Goal: Task Accomplishment & Management: Use online tool/utility

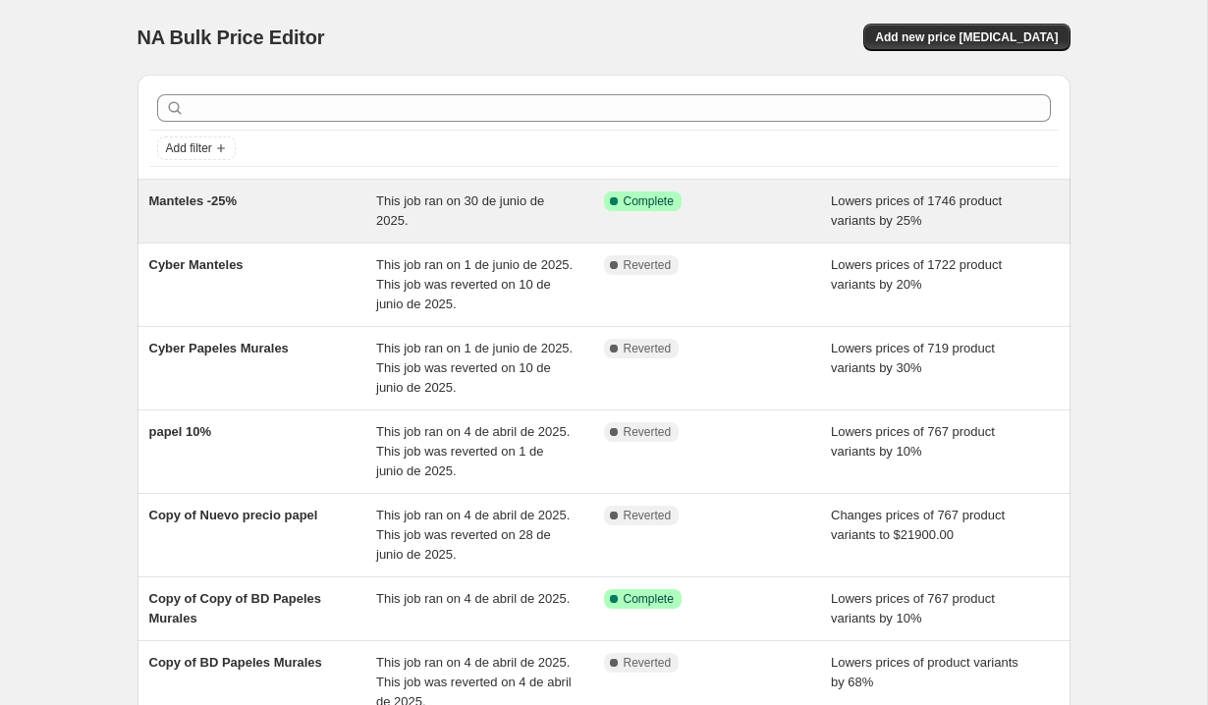
click at [659, 209] on span "Success Complete Complete" at bounding box center [643, 202] width 78 height 20
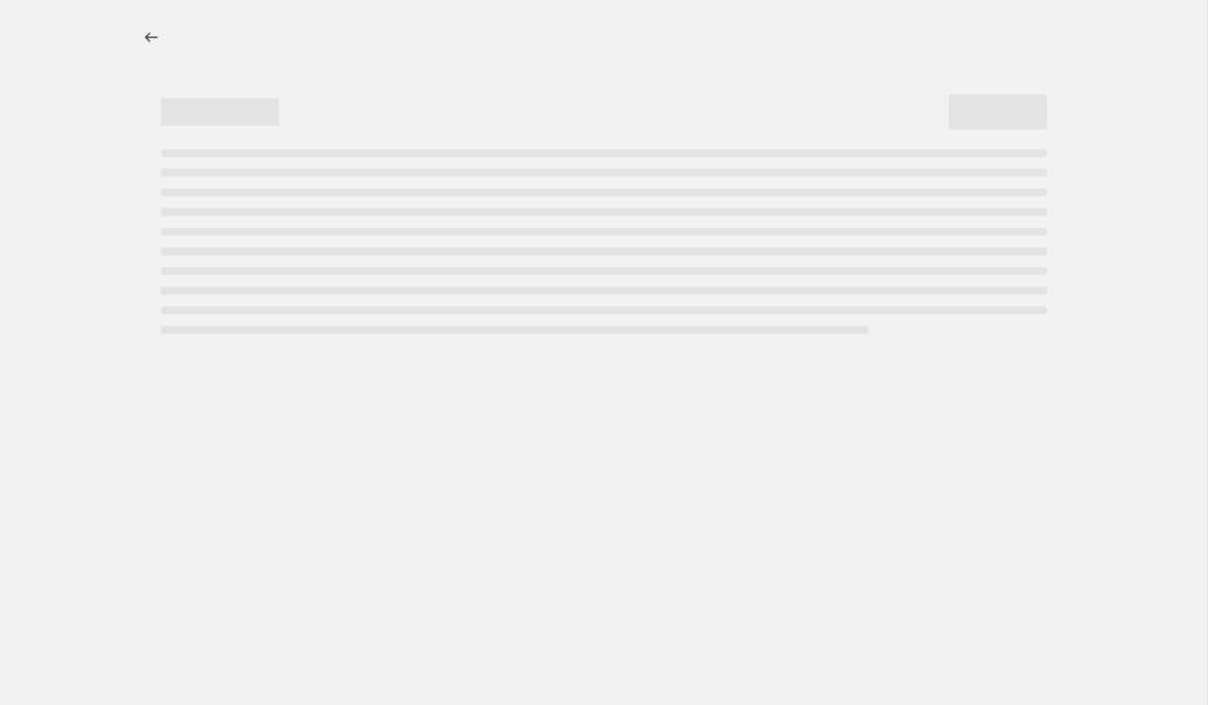
select select "percentage"
select select "collection"
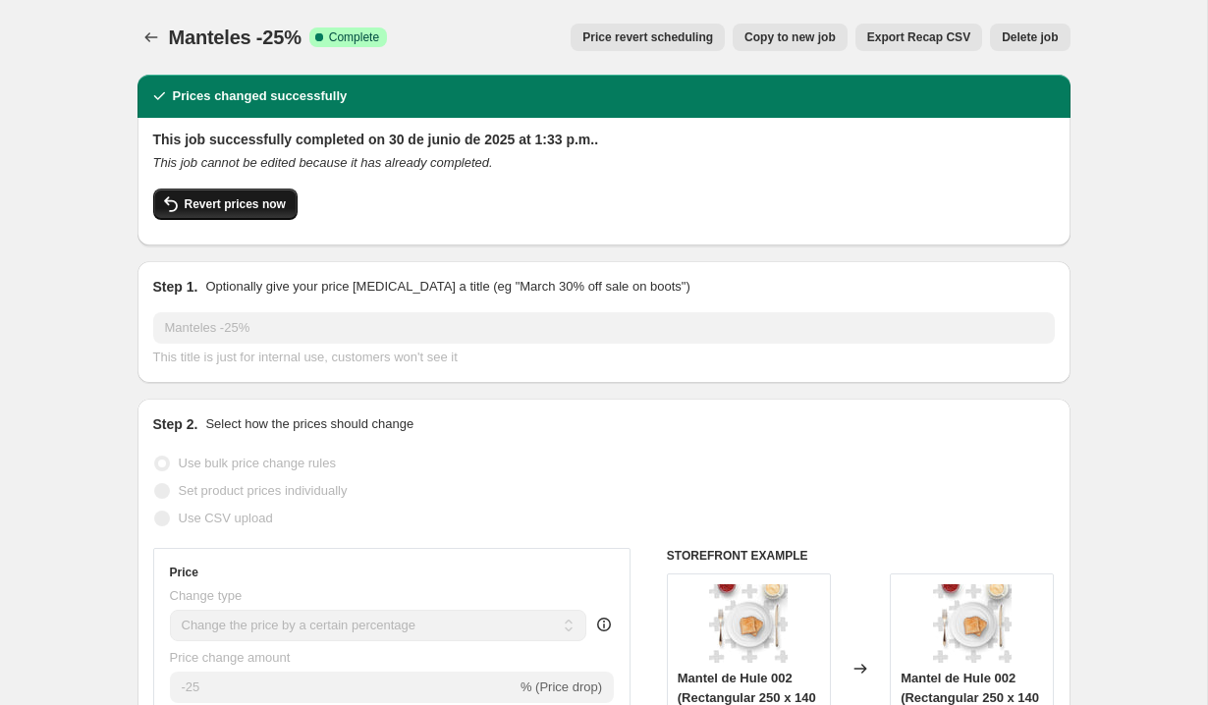
click at [247, 191] on button "Revert prices now" at bounding box center [225, 204] width 144 height 31
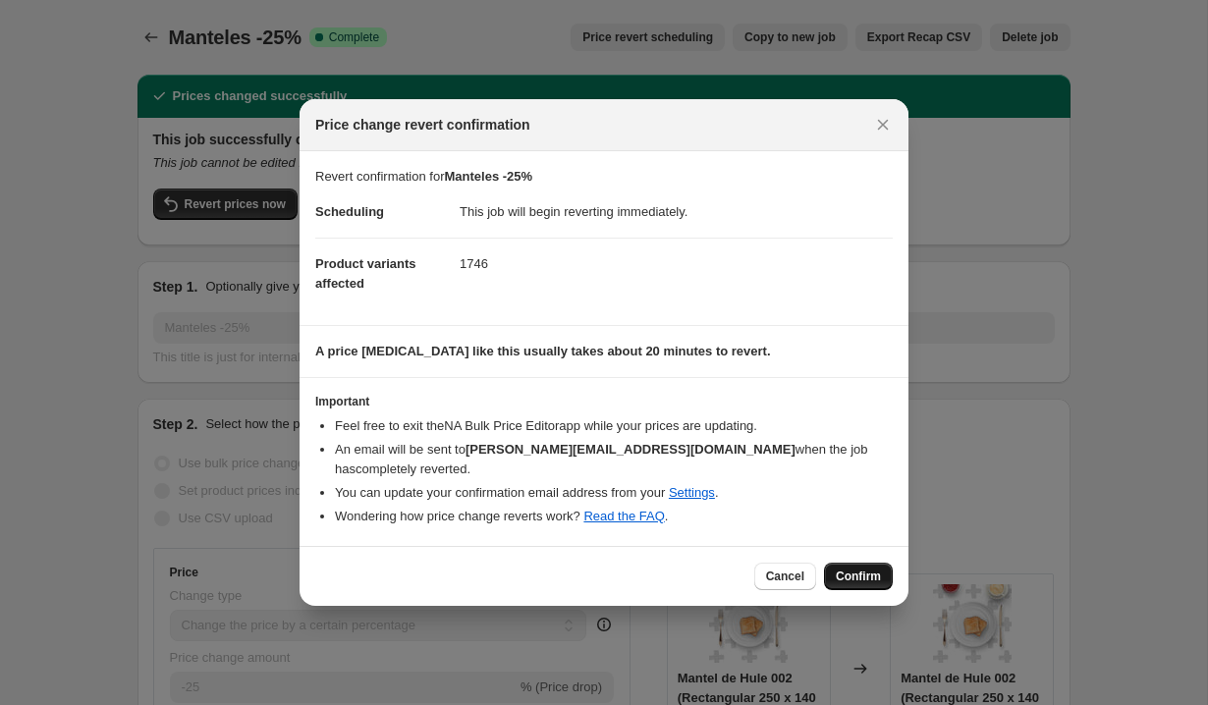
click at [855, 581] on span "Confirm" at bounding box center [858, 577] width 45 height 16
